Goal: Task Accomplishment & Management: Use online tool/utility

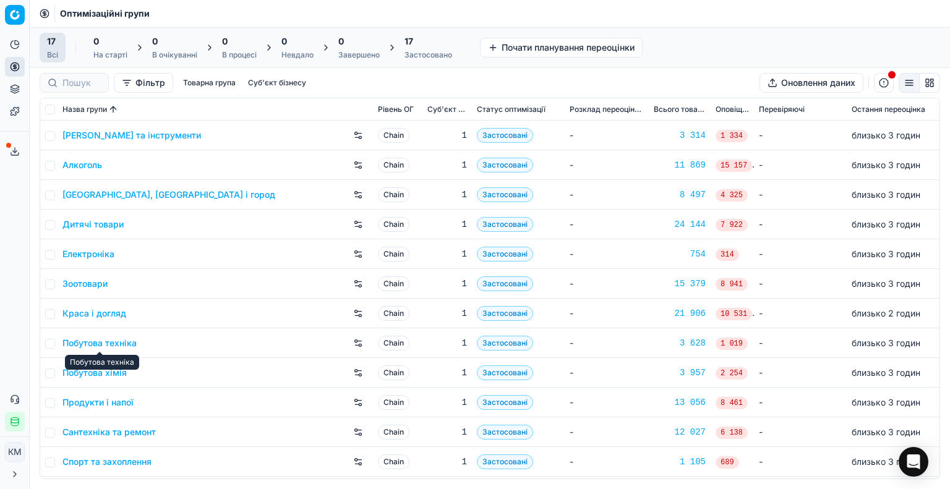
click at [105, 369] on div "Побутова техніка" at bounding box center [102, 362] width 74 height 15
click at [94, 372] on link "Побутова хімія" at bounding box center [94, 373] width 64 height 12
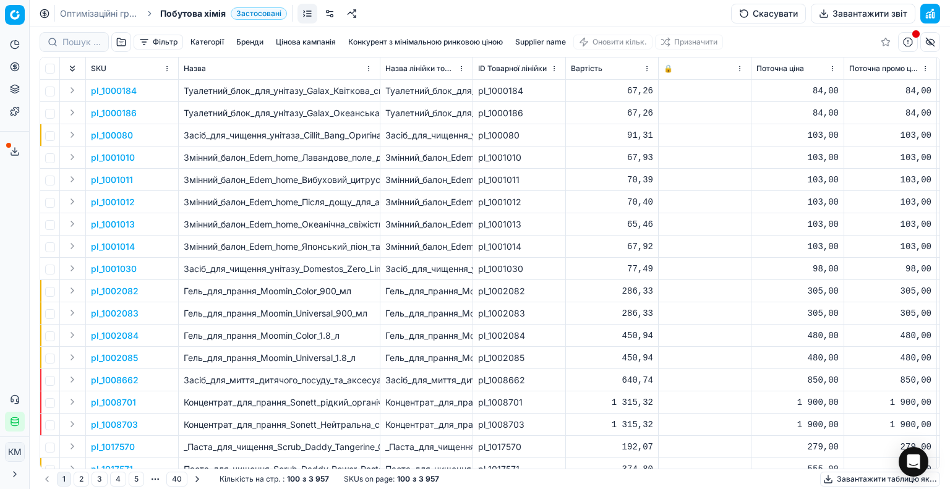
click at [562, 40] on button "Supplier name" at bounding box center [540, 42] width 61 height 15
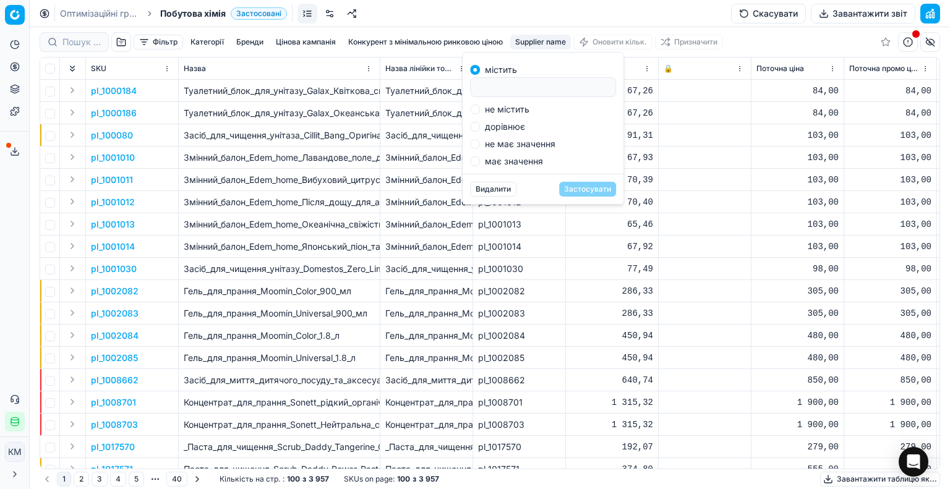
click at [545, 86] on input at bounding box center [543, 87] width 135 height 19
type input "реккіт"
drag, startPoint x: 591, startPoint y: 189, endPoint x: 740, endPoint y: 71, distance: 189.3
click at [591, 189] on button "Застосувати" at bounding box center [587, 189] width 57 height 15
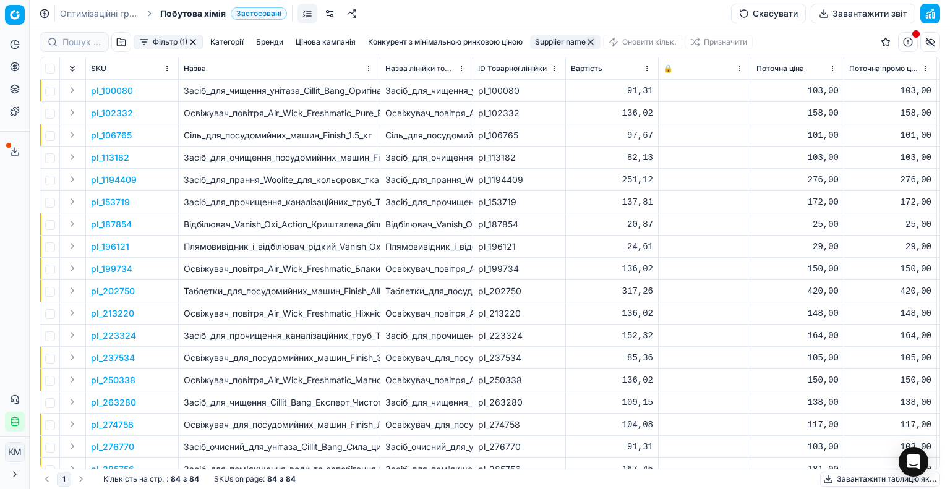
click at [841, 480] on button "Завантажити таблицю як..." at bounding box center [880, 479] width 120 height 15
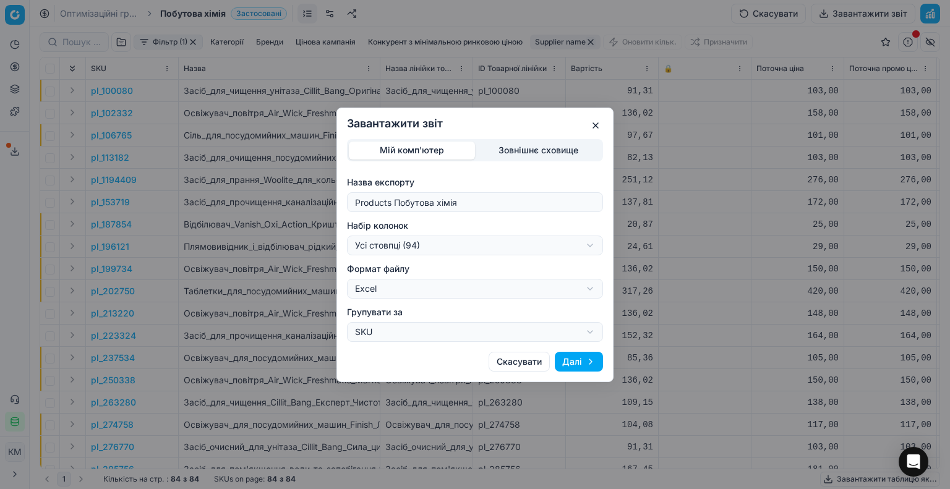
click at [581, 366] on button "Далі" at bounding box center [579, 362] width 48 height 20
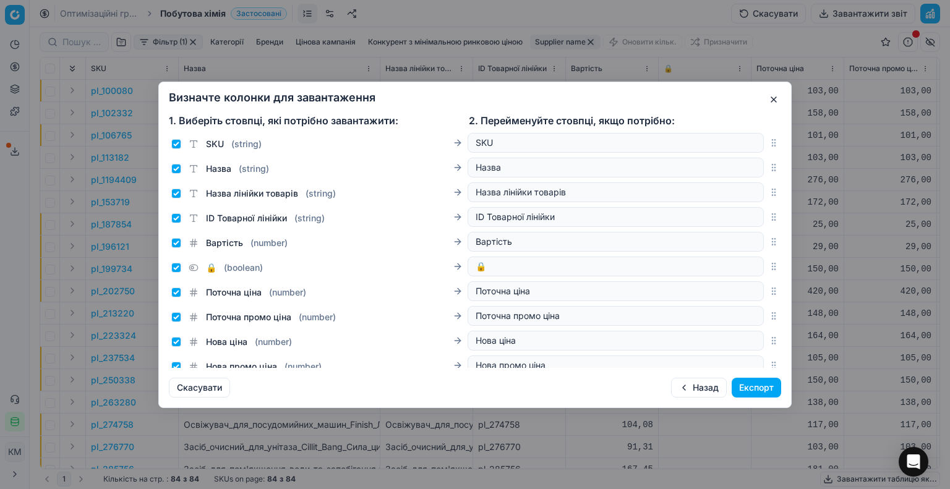
click at [766, 387] on button "Експорт" at bounding box center [756, 388] width 49 height 20
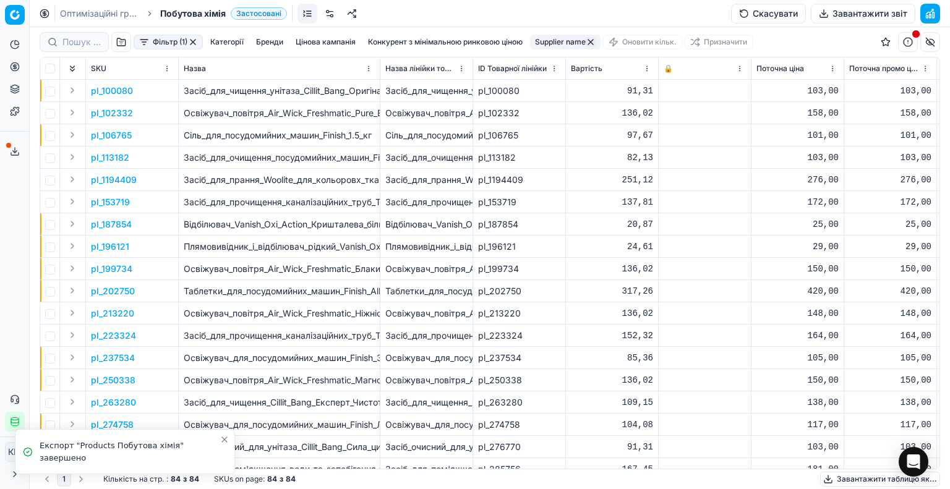
click at [11, 151] on icon at bounding box center [15, 152] width 10 height 10
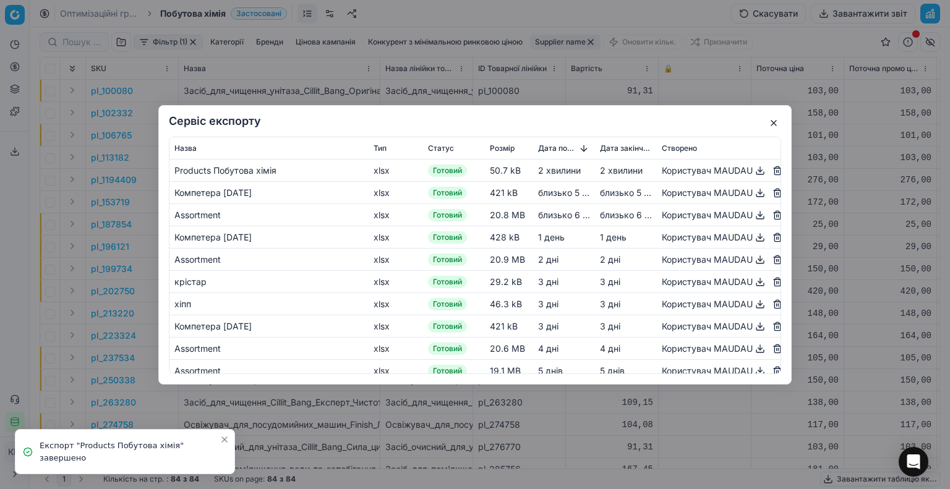
click at [753, 171] on button "button" at bounding box center [760, 170] width 15 height 15
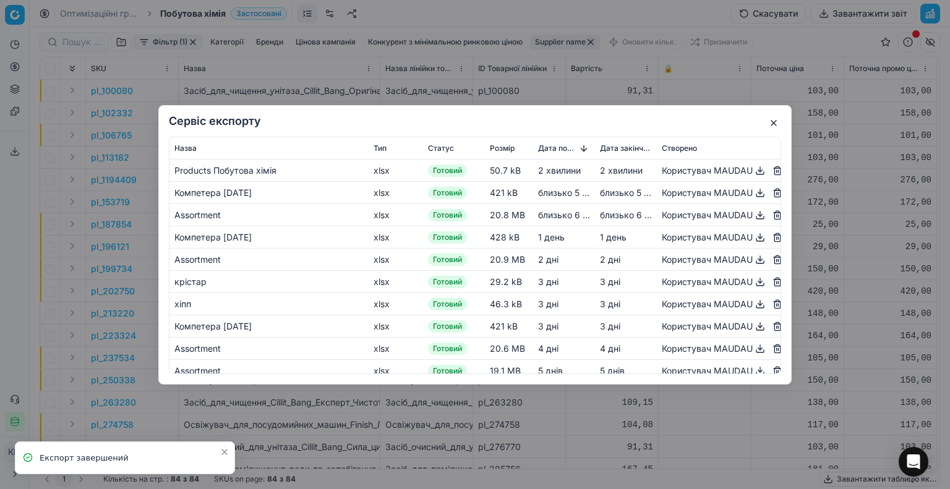
click at [775, 123] on button "button" at bounding box center [773, 123] width 15 height 15
